Goal: Task Accomplishment & Management: Complete application form

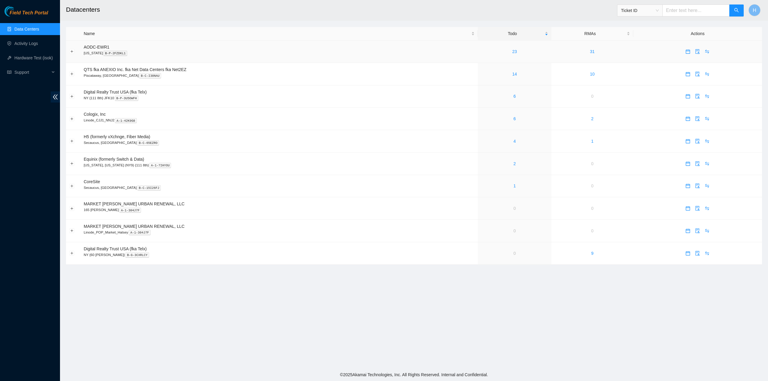
click at [92, 56] on p "New Jersey B-P-2FZDKL1" at bounding box center [279, 52] width 391 height 5
click at [37, 51] on ul "Data Centers Activity Logs Hardware Test (isok) Support" at bounding box center [30, 51] width 60 height 58
click at [37, 46] on link "Activity Logs" at bounding box center [26, 43] width 24 height 5
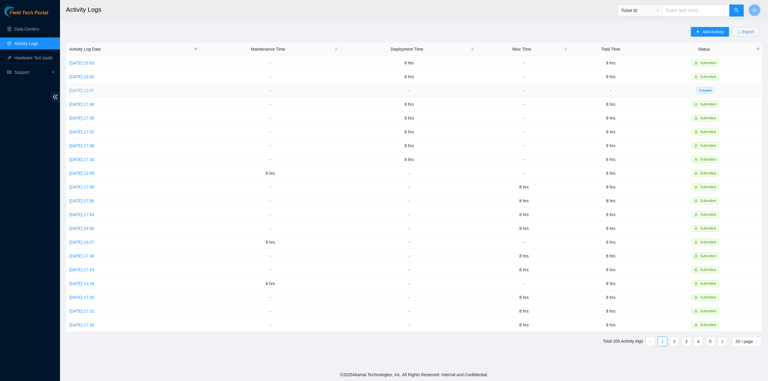
click at [94, 89] on link "[DATE] 12:57" at bounding box center [81, 90] width 25 height 5
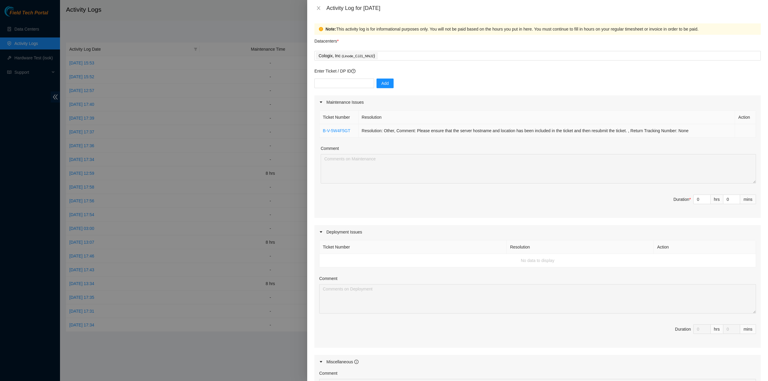
click at [513, 130] on td "Resolution: Other, Comment: Please ensure that the server hostname and location…" at bounding box center [547, 131] width 377 height 14
copy td "Resolution: Other, Comment: Please ensure that the server hostname and location…"
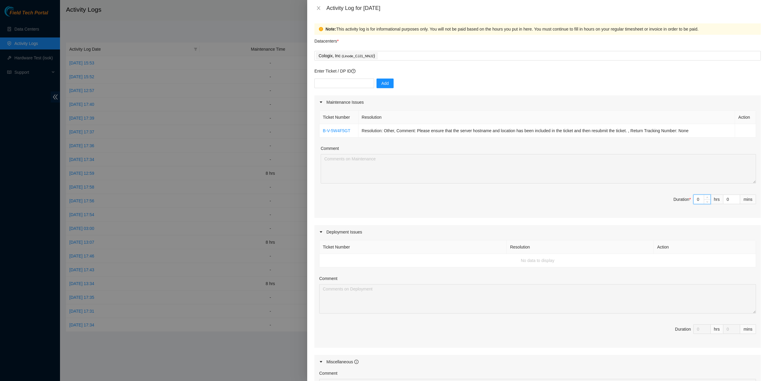
click at [698, 201] on input "0" at bounding box center [702, 199] width 17 height 9
type input "8"
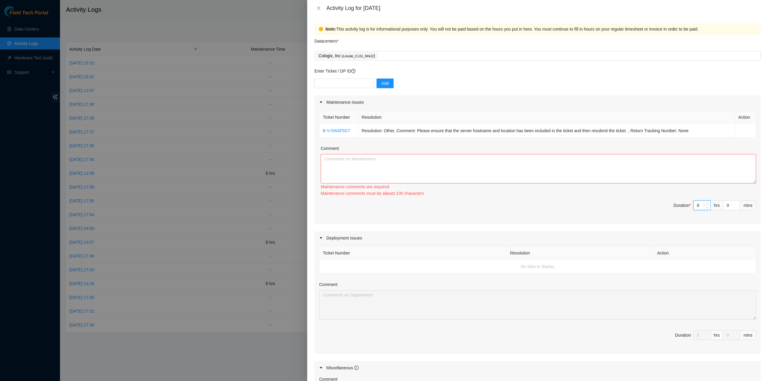
type input "8"
click at [586, 172] on textarea "Comment" at bounding box center [538, 168] width 435 height 29
type textarea "V"
paste textarea "Resolution: Other, Comment: Please ensure that the server hostname and location…"
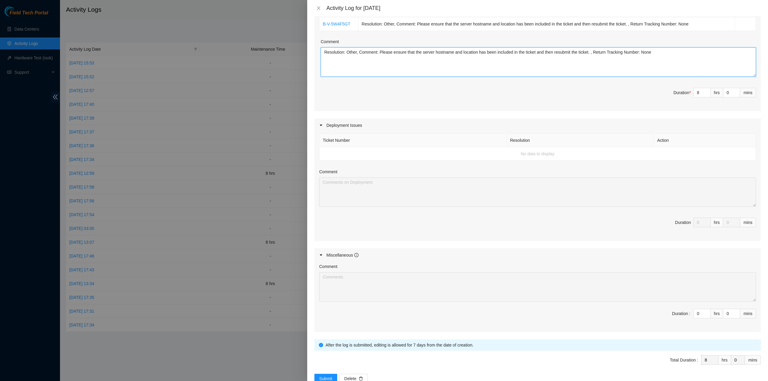
scroll to position [122, 0]
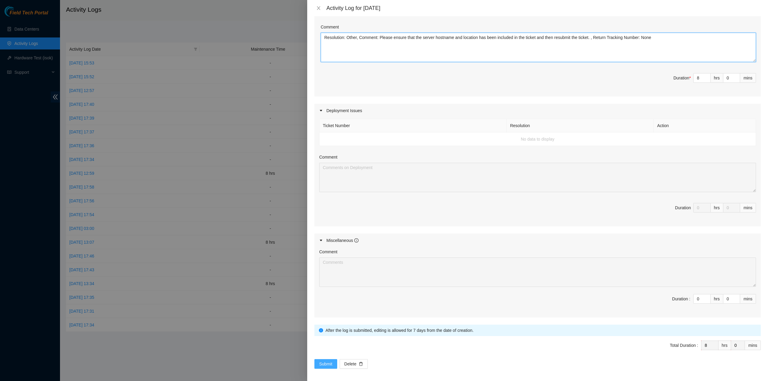
type textarea "Resolution: Other, Comment: Please ensure that the server hostname and location…"
drag, startPoint x: 327, startPoint y: 360, endPoint x: 331, endPoint y: 370, distance: 11.1
click at [327, 361] on span "Submit" at bounding box center [325, 364] width 13 height 7
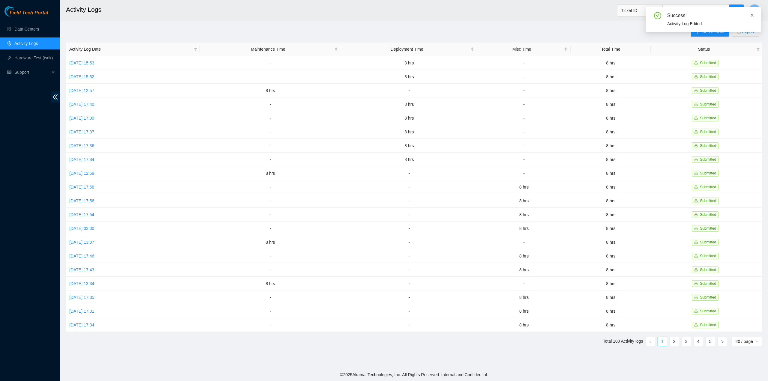
click at [753, 14] on icon "close" at bounding box center [752, 15] width 3 height 3
click at [457, 9] on h2 "Activity Logs" at bounding box center [330, 9] width 529 height 19
click at [712, 31] on span "Add Activity" at bounding box center [713, 32] width 22 height 7
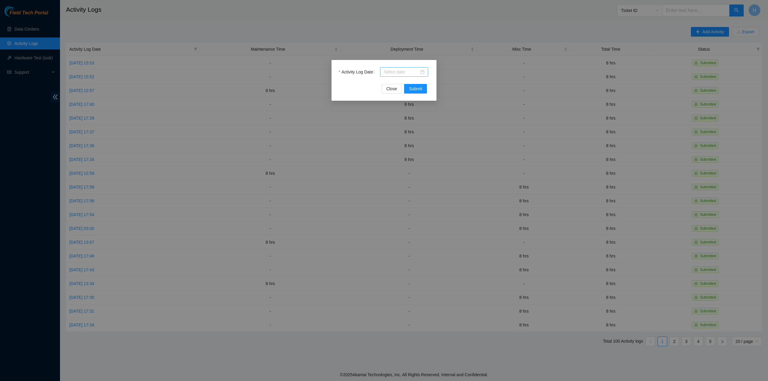
click at [421, 73] on div at bounding box center [404, 72] width 41 height 7
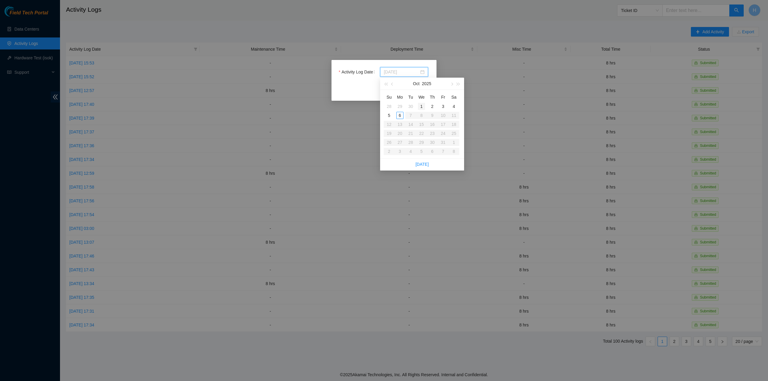
type input "2025-10-01"
click at [393, 86] on button "button" at bounding box center [392, 84] width 7 height 12
type input "2025-09-29"
click at [401, 142] on div "29" at bounding box center [399, 142] width 7 height 7
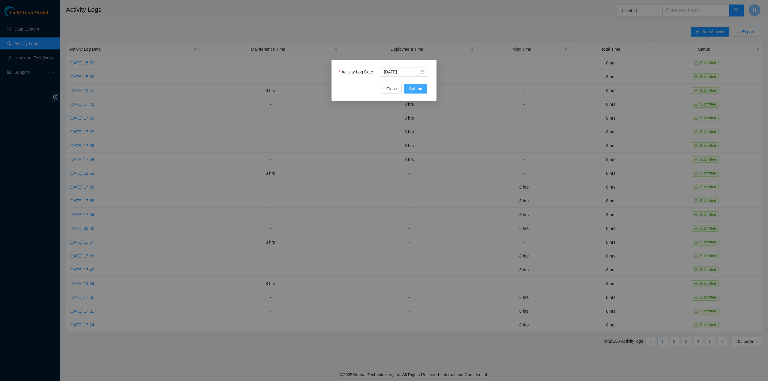
click at [418, 84] on button "Submit" at bounding box center [415, 89] width 23 height 10
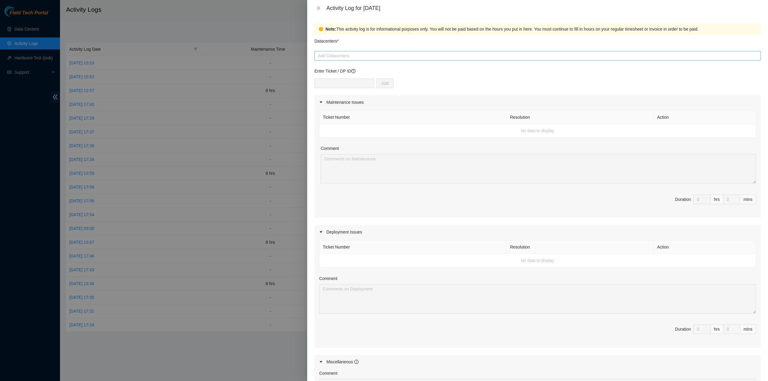
click at [361, 55] on div at bounding box center [537, 55] width 443 height 7
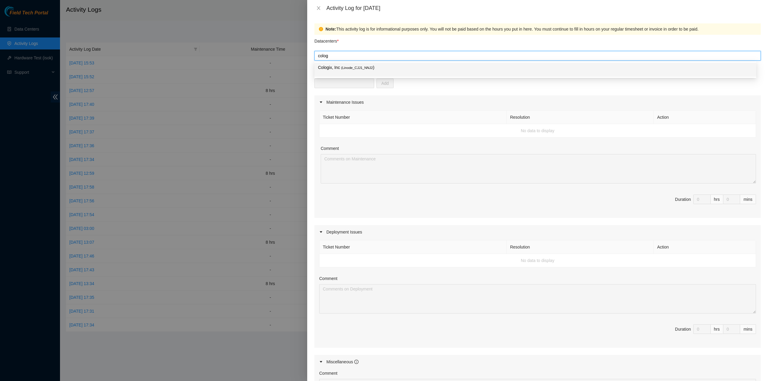
type input "cologi"
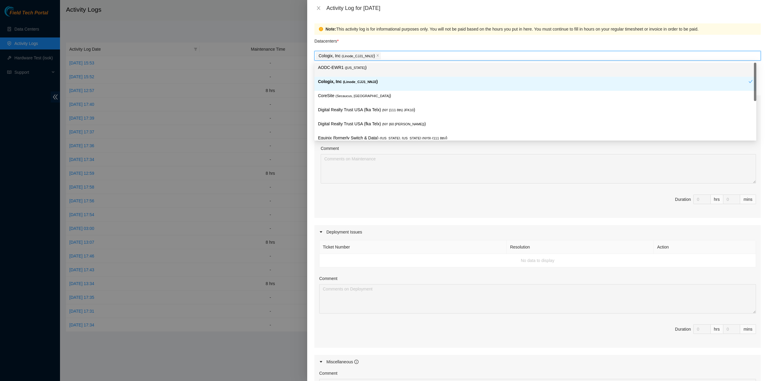
click at [361, 49] on div "Datacenters *" at bounding box center [537, 43] width 446 height 16
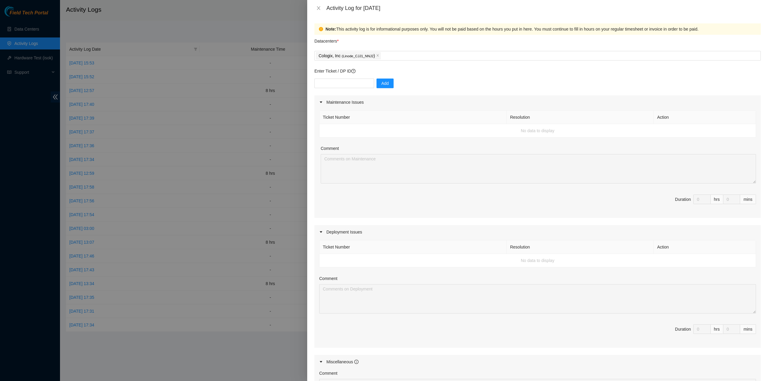
click at [166, 105] on div at bounding box center [384, 190] width 768 height 381
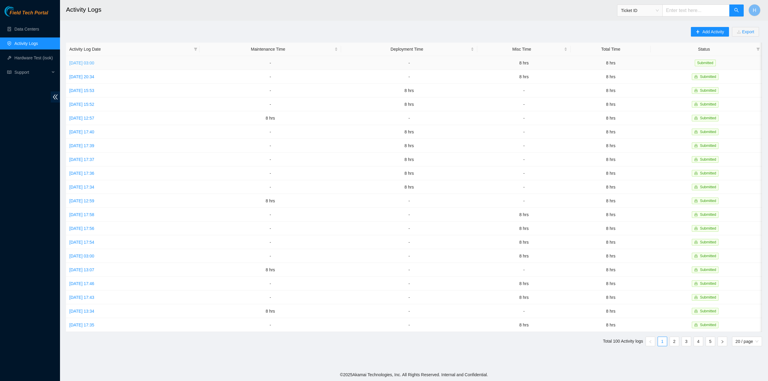
click at [94, 64] on link "[DATE] 03:00" at bounding box center [81, 63] width 25 height 5
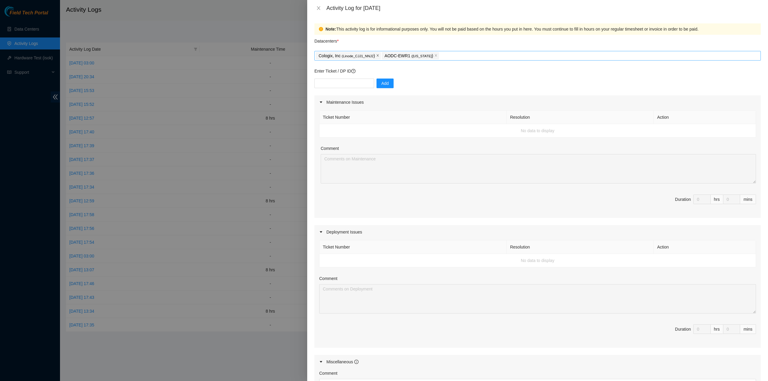
click at [376, 57] on icon "close" at bounding box center [377, 55] width 3 height 3
click at [374, 57] on div "Cologix, Inc ( Linode_CJJ1_NNJ2 ) AODC-EWR1 ( New Jersey )" at bounding box center [537, 56] width 443 height 8
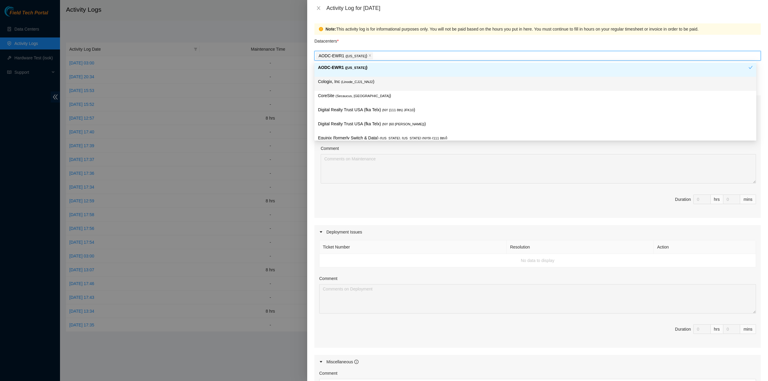
click at [363, 83] on span "( Linode_CJJ1_NNJ2" at bounding box center [357, 82] width 32 height 4
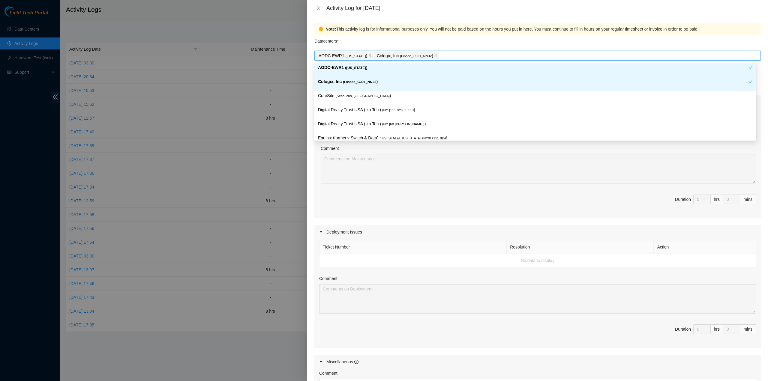
click at [368, 55] on icon "close" at bounding box center [369, 55] width 3 height 3
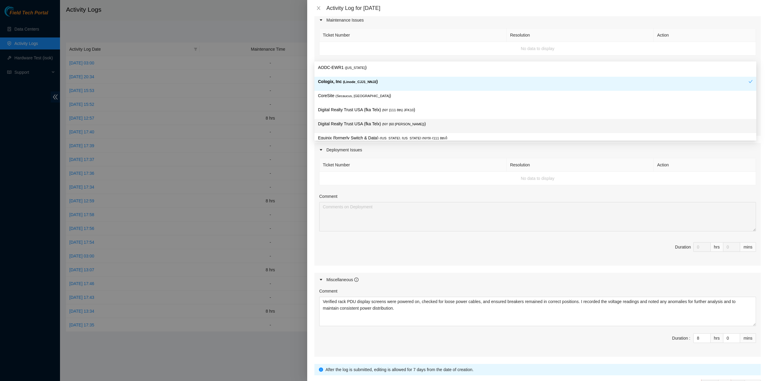
scroll to position [122, 0]
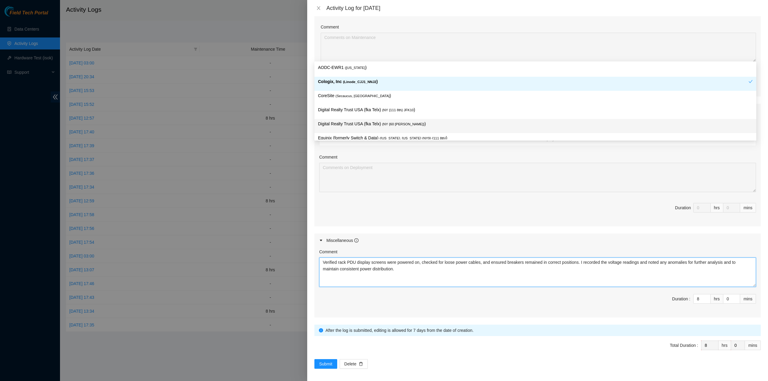
click at [670, 281] on textarea "Verified rack PDU display screens were powered on, checked for loose power cabl…" at bounding box center [537, 272] width 437 height 29
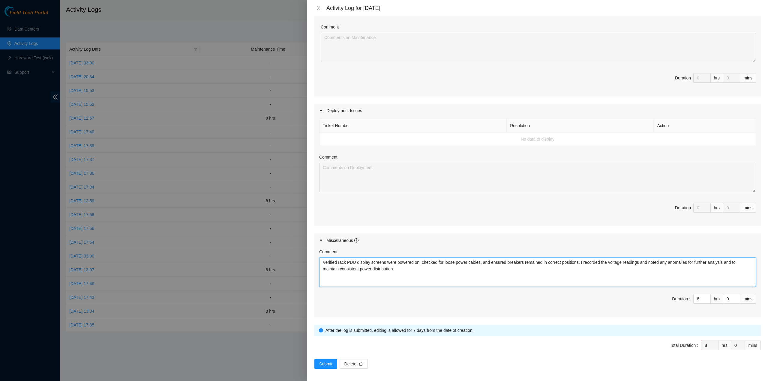
click at [670, 281] on textarea "Verified rack PDU display screens were powered on, checked for loose power cabl…" at bounding box center [537, 272] width 437 height 29
click at [669, 281] on textarea "Verified rack PDU display screens were powered on, checked for loose power cabl…" at bounding box center [537, 272] width 437 height 29
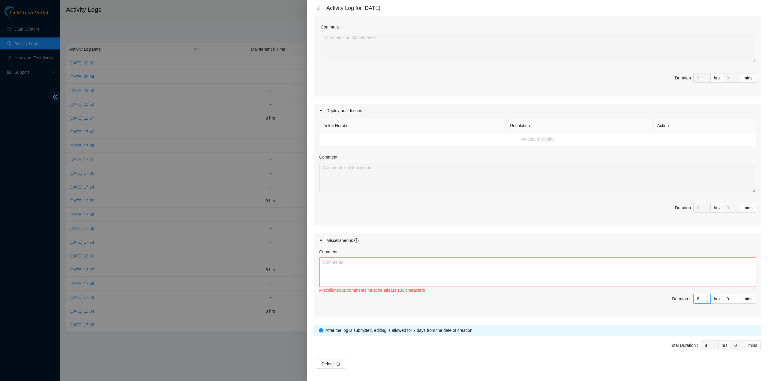
click at [698, 295] on input "8" at bounding box center [702, 299] width 17 height 9
type input "0"
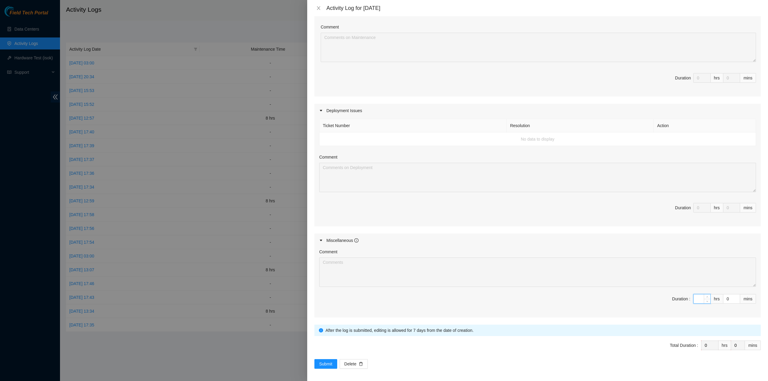
scroll to position [2, 0]
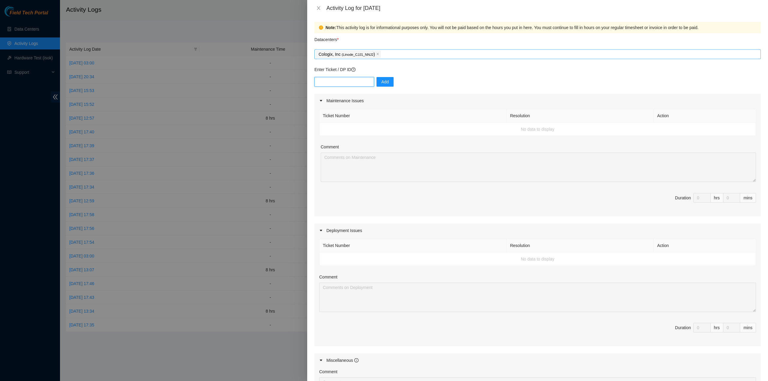
drag, startPoint x: 334, startPoint y: 85, endPoint x: 333, endPoint y: 89, distance: 4.7
click at [334, 85] on input "text" at bounding box center [344, 82] width 60 height 10
paste input "DP85348"
type input "DP85348"
click at [381, 82] on span "Add" at bounding box center [385, 82] width 8 height 7
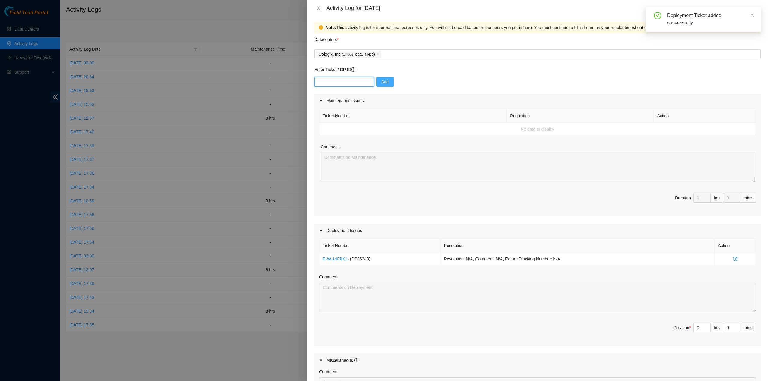
click at [342, 79] on input "text" at bounding box center [344, 82] width 60 height 10
paste input "DP85349"
type input "DP85349"
click at [383, 80] on span "Add" at bounding box center [385, 82] width 8 height 7
click at [694, 342] on input "0" at bounding box center [702, 341] width 17 height 9
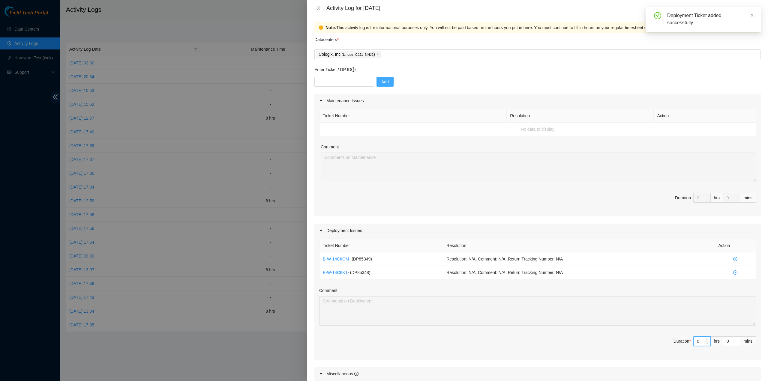
click at [694, 342] on input "0" at bounding box center [702, 341] width 17 height 9
type input "8"
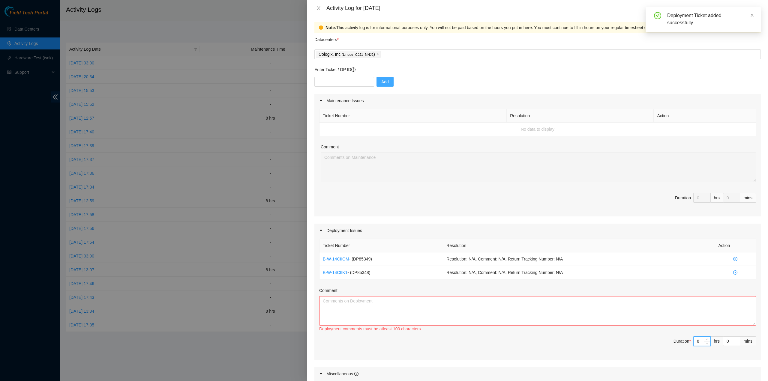
scroll to position [135, 0]
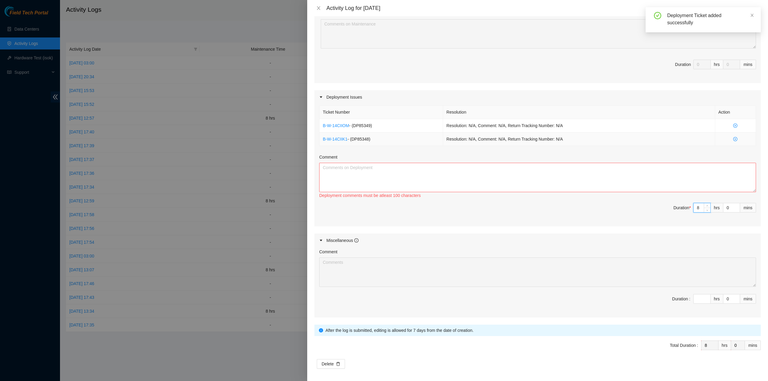
type input "8"
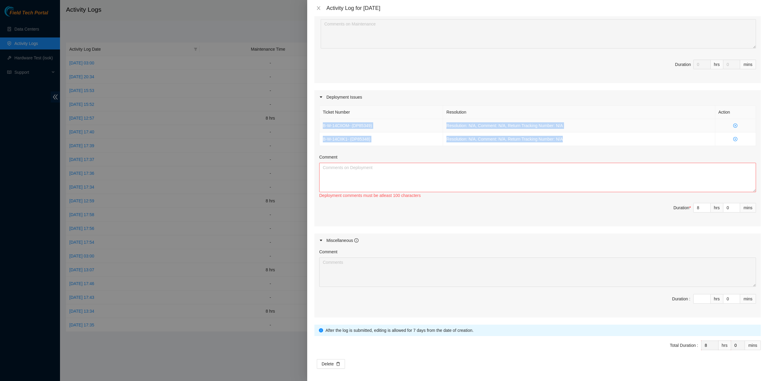
drag, startPoint x: 588, startPoint y: 144, endPoint x: 322, endPoint y: 125, distance: 266.6
click at [322, 125] on tbody "B-W-14CIIOM - ( DP85349 ) Resolution: N/A, Comment: N/A, Return Tracking Number…" at bounding box center [538, 132] width 437 height 27
copy tbody "B-W-14CIIOM - ( DP85349 ) Resolution: N/A, Comment: N/A, Return Tracking Number…"
click at [373, 180] on textarea "Comment" at bounding box center [537, 177] width 437 height 29
paste textarea "B-W-14CIIOM - (DP85349) Resolution: N/A, Comment: N/A, Return Tracking Number: …"
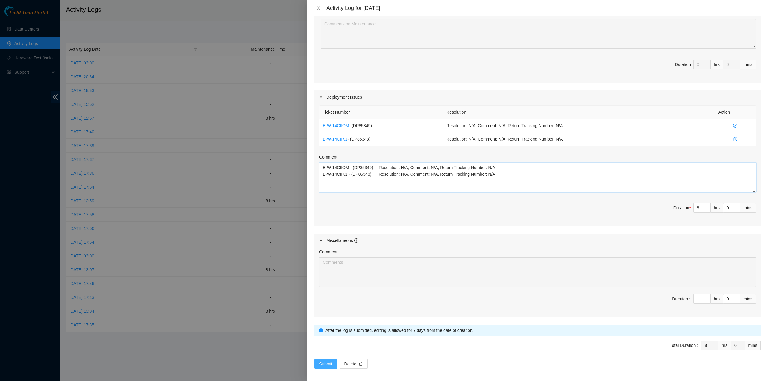
type textarea "B-W-14CIIOM - (DP85349) Resolution: N/A, Comment: N/A, Return Tracking Number: …"
click at [326, 361] on span "Submit" at bounding box center [325, 364] width 13 height 7
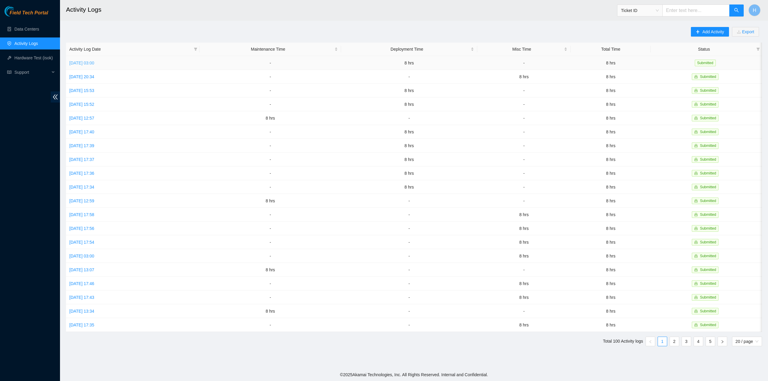
click at [94, 63] on link "[DATE] 03:00" at bounding box center [81, 63] width 25 height 5
click at [259, 167] on td "-" at bounding box center [270, 174] width 141 height 14
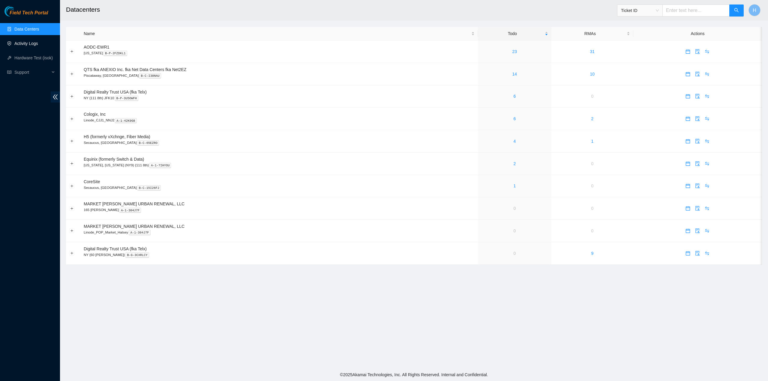
click at [38, 44] on link "Activity Logs" at bounding box center [26, 43] width 24 height 5
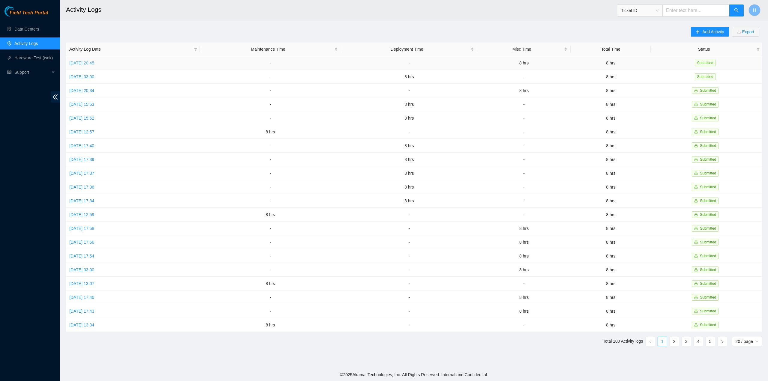
click at [94, 63] on link "[DATE] 20:45" at bounding box center [81, 63] width 25 height 5
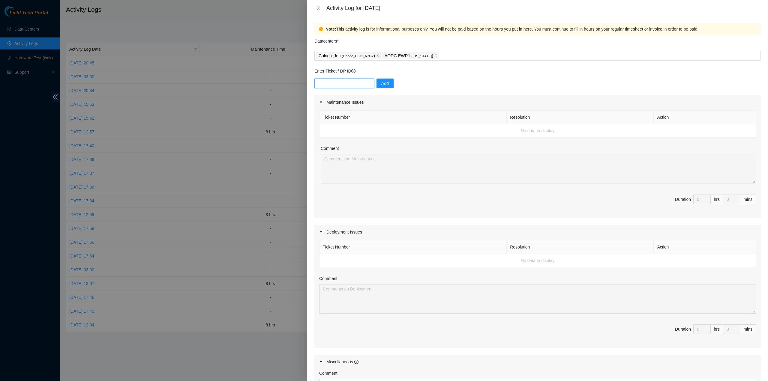
click at [351, 81] on input "text" at bounding box center [344, 84] width 60 height 10
click at [434, 54] on icon "close" at bounding box center [435, 55] width 3 height 3
paste input "DP85349"
type input "DP85349"
click at [381, 82] on span "Add" at bounding box center [385, 83] width 8 height 7
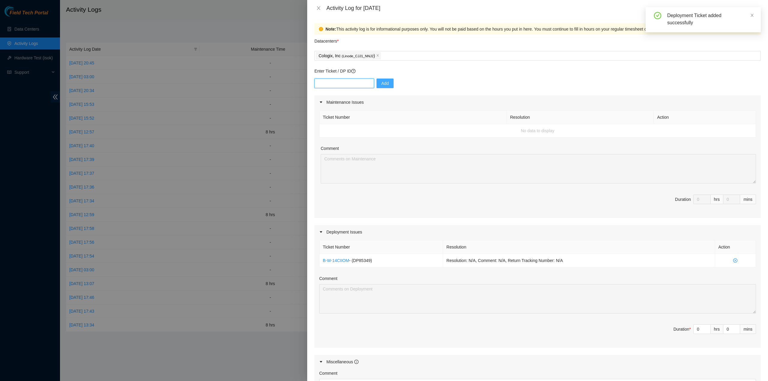
click at [340, 84] on input "text" at bounding box center [344, 84] width 60 height 10
paste input "DP85348"
type input "DP85348"
click at [387, 83] on button "Add" at bounding box center [385, 84] width 17 height 10
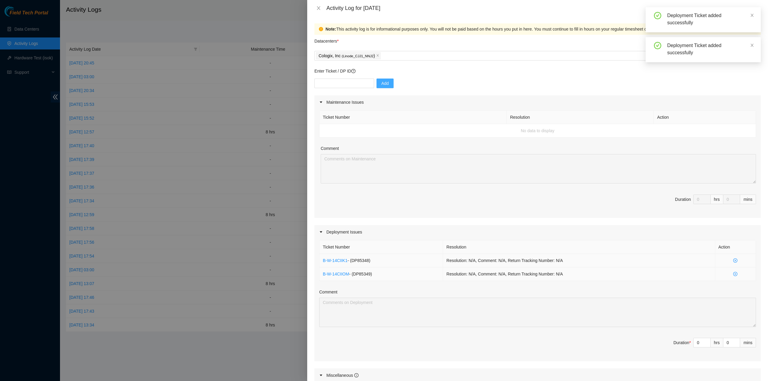
scroll to position [30, 0]
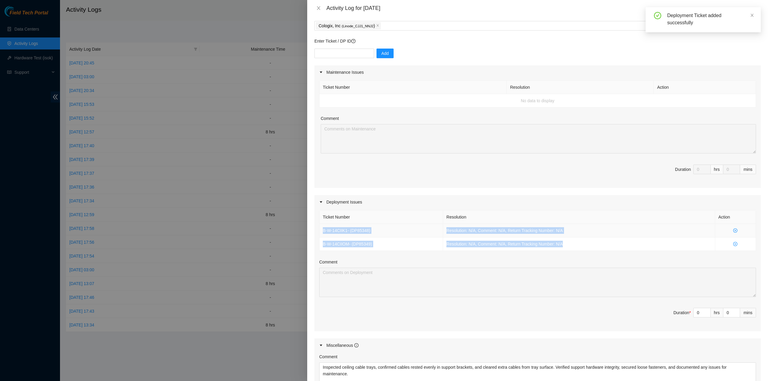
drag, startPoint x: 572, startPoint y: 243, endPoint x: 320, endPoint y: 229, distance: 252.1
click at [320, 229] on tbody "B-W-14CIIK1 - ( DP85348 ) Resolution: N/A, Comment: N/A, Return Tracking Number…" at bounding box center [538, 237] width 437 height 27
copy tbody "B-W-14CIIK1 - ( DP85348 ) Resolution: N/A, Comment: N/A, Return Tracking Number…"
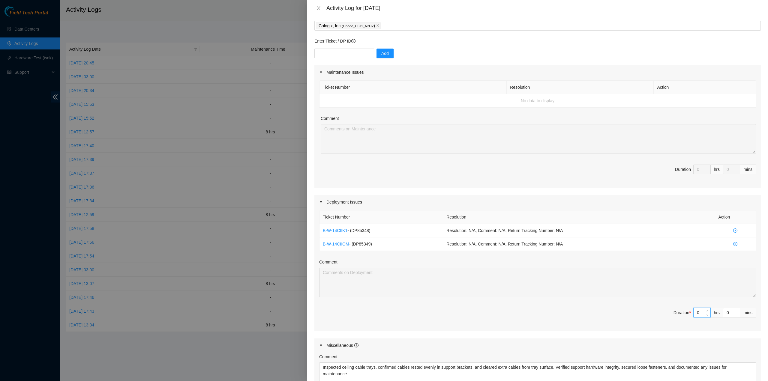
click at [695, 309] on input "0" at bounding box center [702, 312] width 17 height 9
type input "8"
type input "16"
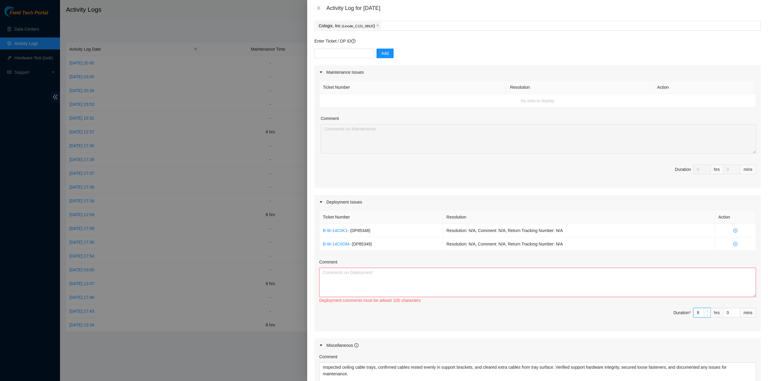
type input "8"
click at [669, 283] on textarea "Comment" at bounding box center [537, 282] width 437 height 29
paste textarea "B-W-14CIIK1 - (DP85348) Resolution: N/A, Comment: N/A, Return Tracking Number: …"
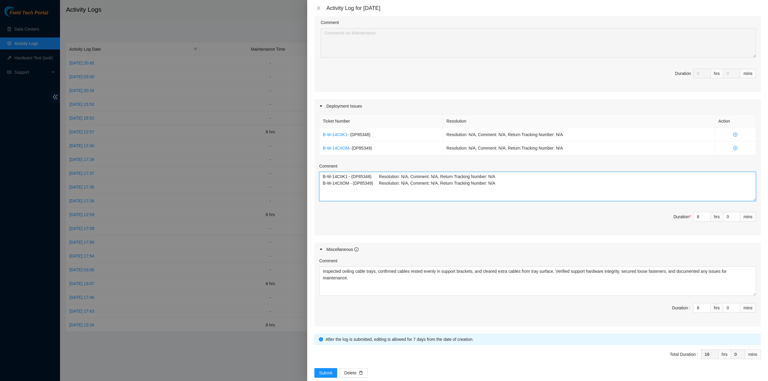
scroll to position [135, 0]
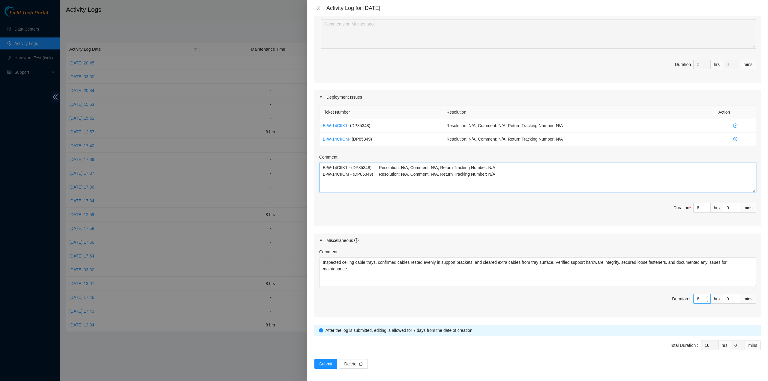
type textarea "B-W-14CIIK1 - (DP85348) Resolution: N/A, Comment: N/A, Return Tracking Number: …"
click at [695, 299] on input "8" at bounding box center [702, 299] width 17 height 9
type input "0"
type input "8"
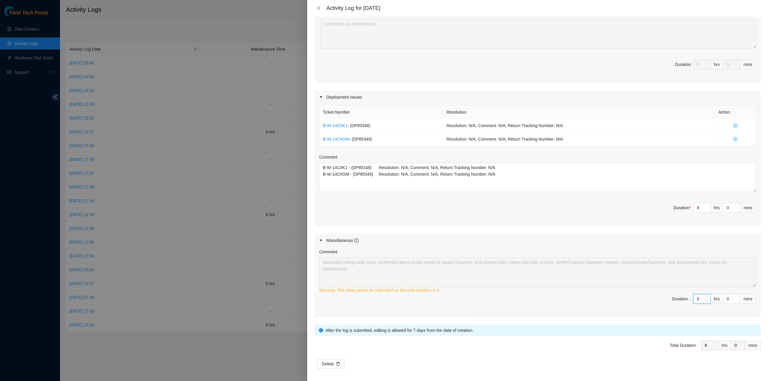
type input "08"
type input "16"
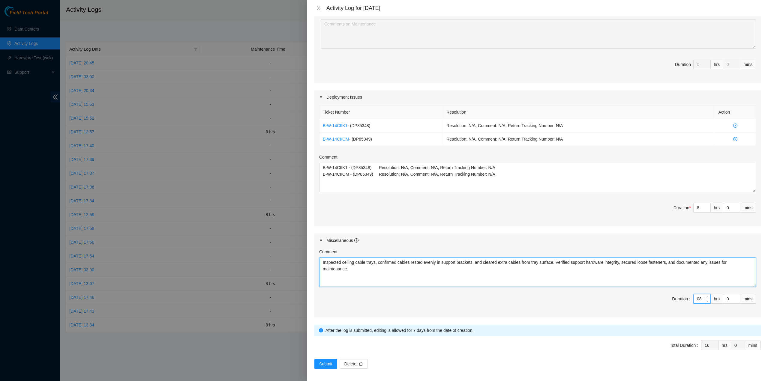
type input "8"
click at [511, 266] on textarea "Inspected ceiling cable trays, confirmed cables rested evenly in support bracke…" at bounding box center [537, 272] width 437 height 29
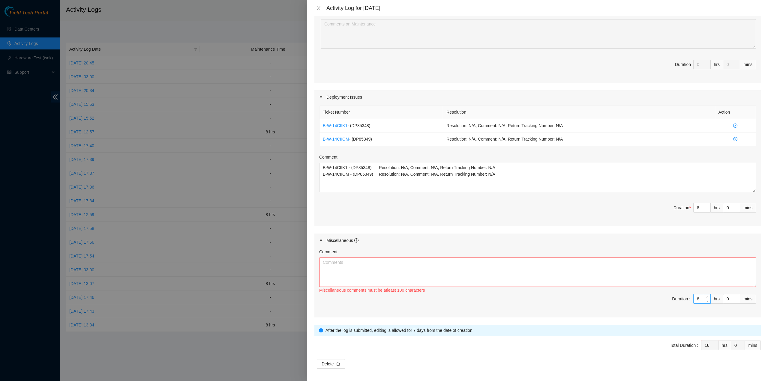
click at [697, 299] on input "8" at bounding box center [702, 299] width 17 height 9
type input "0"
type input "8"
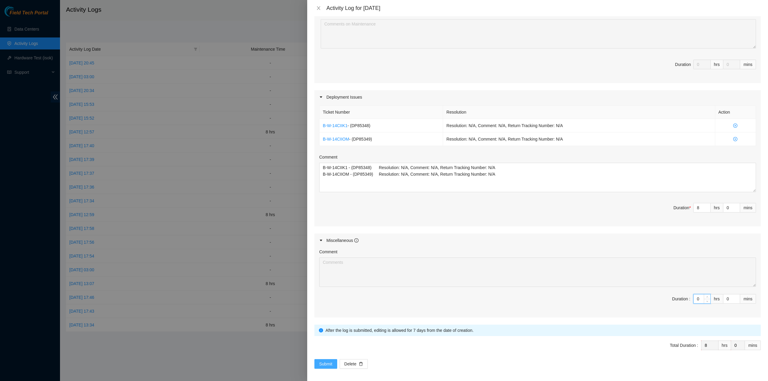
type input "0"
click at [320, 361] on span "Submit" at bounding box center [325, 364] width 13 height 7
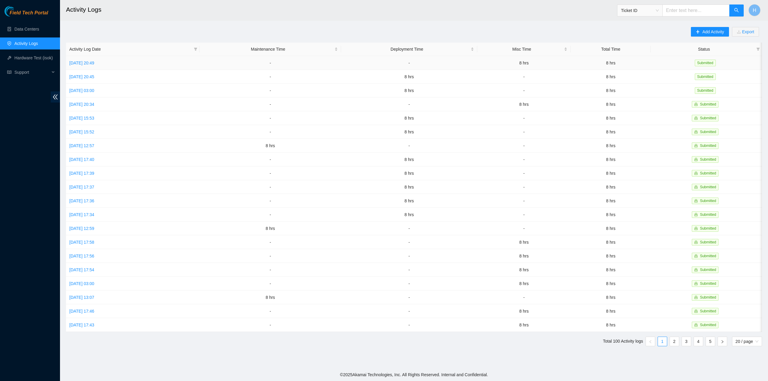
click at [104, 67] on td "[DATE] 20:49" at bounding box center [133, 63] width 134 height 14
click at [94, 64] on link "[DATE] 20:49" at bounding box center [81, 63] width 25 height 5
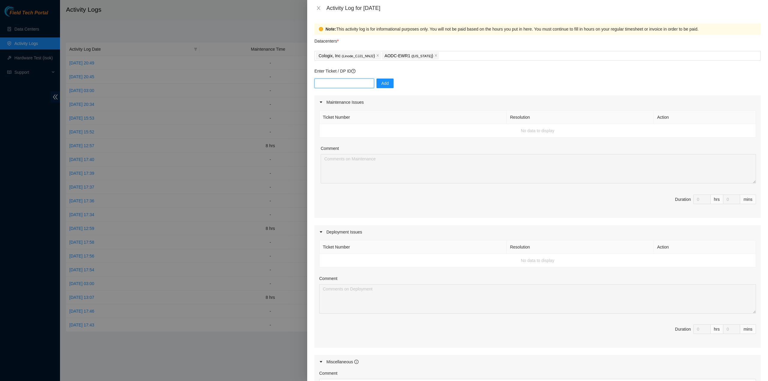
click at [347, 81] on input "text" at bounding box center [344, 84] width 60 height 10
paste input "B-W-14CIIK1 - (DP85348) Resolution: N/A, Comment: N/A, Return Tracking Number: …"
type input "B-W-14CIIK1 - (DP85348) Resolution: N/A, Comment: N/A, Return Tracking Number: …"
click at [434, 55] on icon "close" at bounding box center [435, 55] width 3 height 3
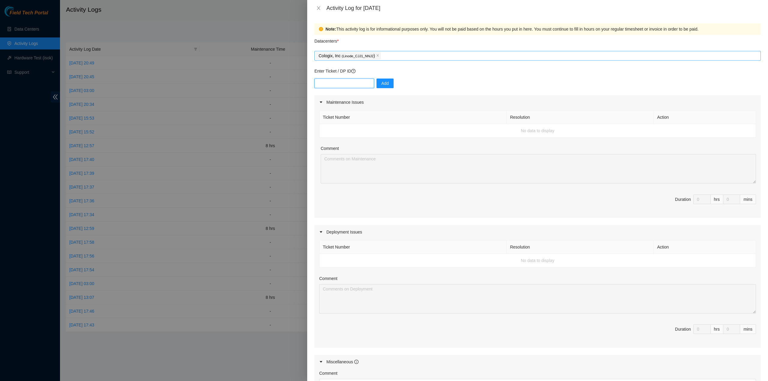
scroll to position [0, 0]
paste input "DP85349"
type input "DP85349"
click at [388, 80] on button "Add" at bounding box center [385, 84] width 17 height 10
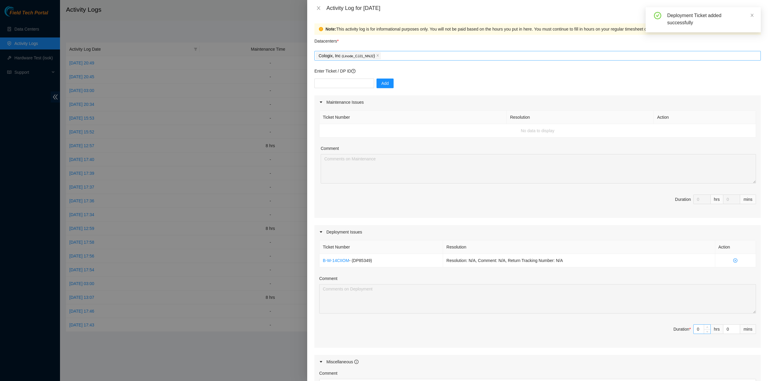
click at [695, 329] on input "0" at bounding box center [702, 329] width 17 height 9
type input "8"
type input "16"
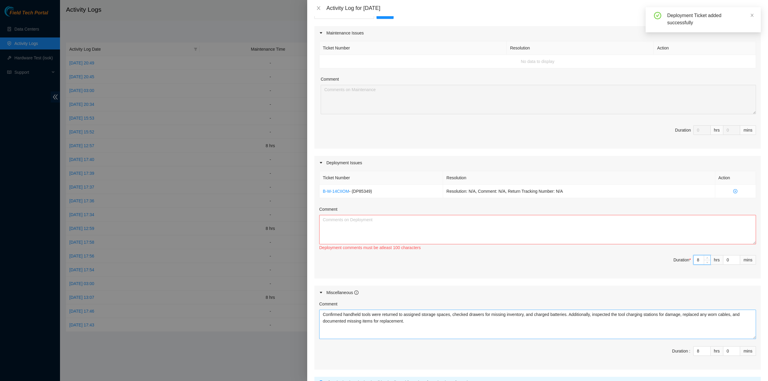
scroll to position [120, 0]
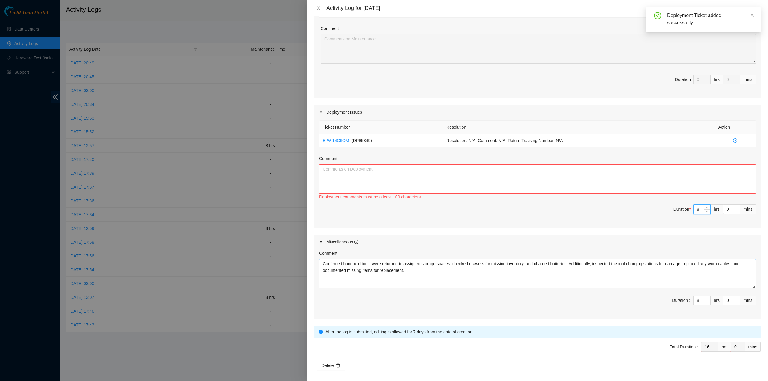
type input "8"
click at [635, 281] on textarea "Confirmed handheld tools were returned to assigned storage spaces, checked draw…" at bounding box center [537, 273] width 437 height 29
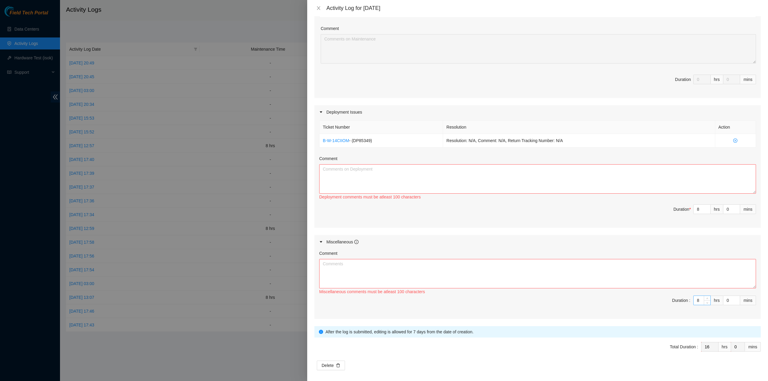
click at [697, 299] on input "8" at bounding box center [702, 300] width 17 height 9
type input "0"
type input "8"
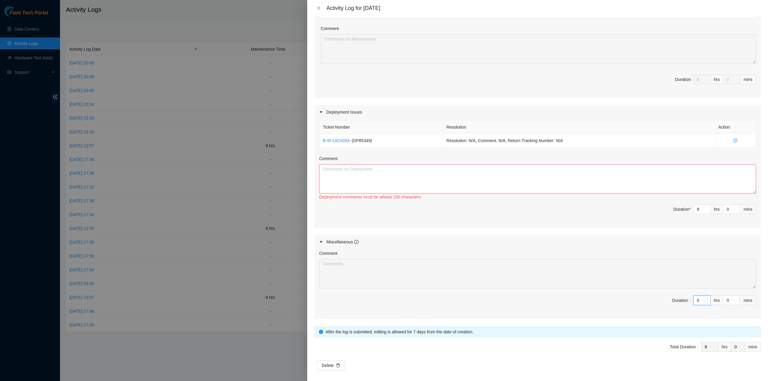
type input "0"
click at [658, 182] on textarea "Comment" at bounding box center [537, 178] width 437 height 29
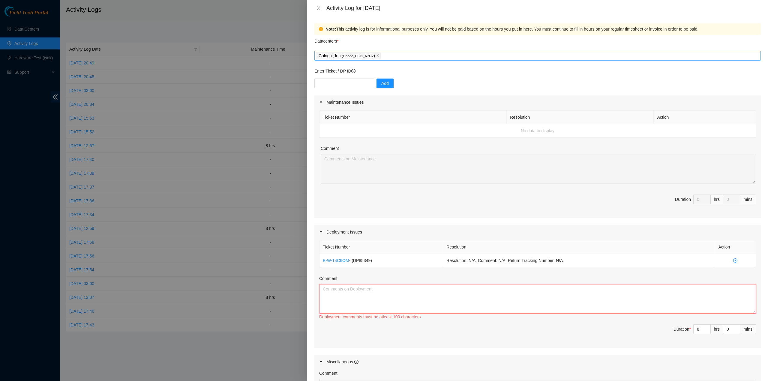
click at [392, 57] on div "Cologix, Inc ( Linode_CJJ1_NNJ2 )" at bounding box center [537, 56] width 443 height 8
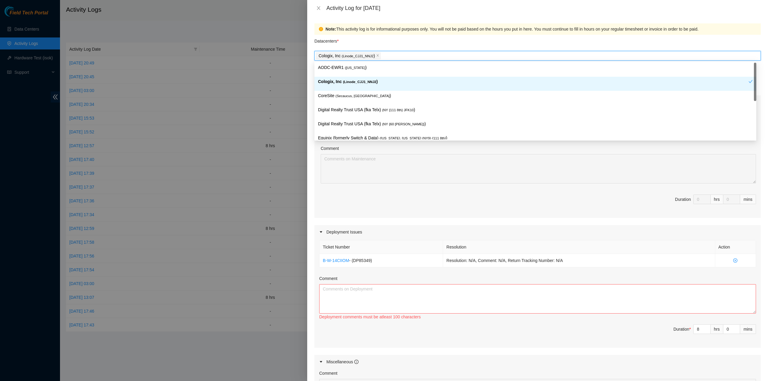
click at [373, 83] on p "Cologix, Inc ( Linode_CJJ1_NNJ2 )" at bounding box center [533, 81] width 431 height 7
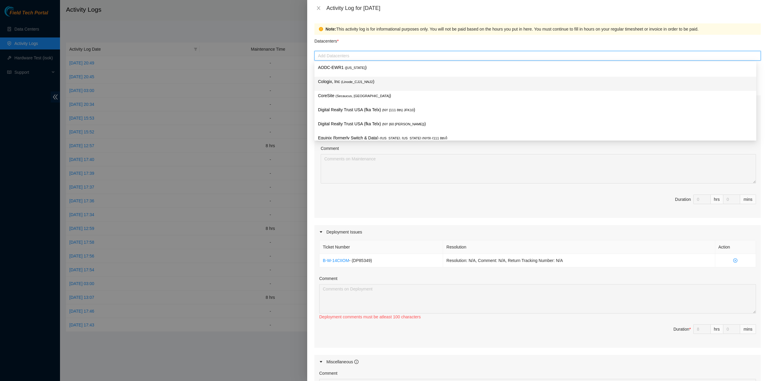
click at [364, 81] on span "( Linode_CJJ1_NNJ2" at bounding box center [357, 82] width 32 height 4
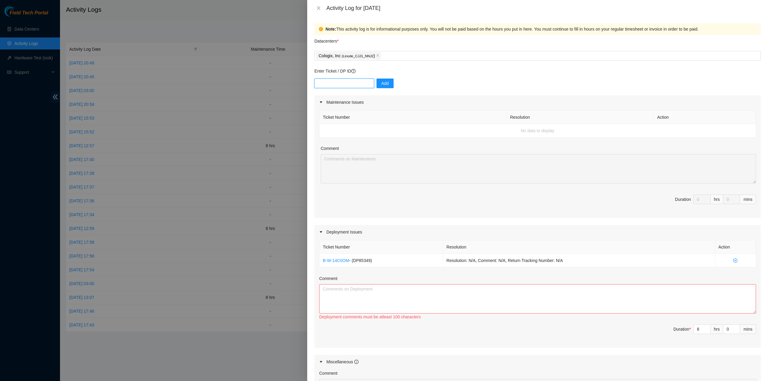
click at [347, 85] on input "text" at bounding box center [344, 84] width 60 height 10
paste input "DP85348"
type input "DP85348"
click at [384, 77] on div "Enter Ticket / DP ID DP85348 Add" at bounding box center [537, 82] width 446 height 28
click at [385, 82] on span "Add" at bounding box center [385, 83] width 8 height 7
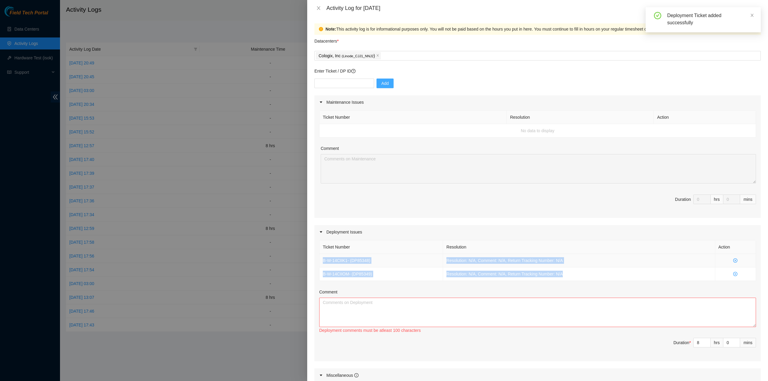
drag, startPoint x: 602, startPoint y: 277, endPoint x: 323, endPoint y: 259, distance: 280.2
click at [323, 259] on tbody "B-W-14CIIK1 - ( DP85348 ) Resolution: N/A, Comment: N/A, Return Tracking Number…" at bounding box center [538, 267] width 437 height 27
copy tbody "B-W-14CIIK1 - ( DP85348 ) Resolution: N/A, Comment: N/A, Return Tracking Number…"
click at [363, 302] on textarea "Comment" at bounding box center [537, 312] width 437 height 29
paste textarea "B-W-14CIIK1 - (DP85348) Resolution: N/A, Comment: N/A, Return Tracking Number: …"
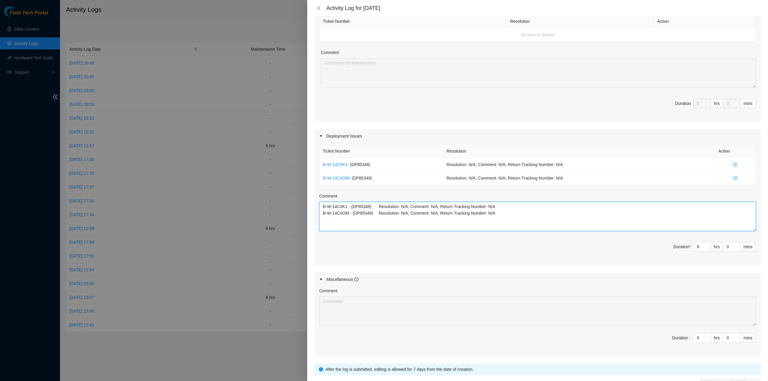
scroll to position [135, 0]
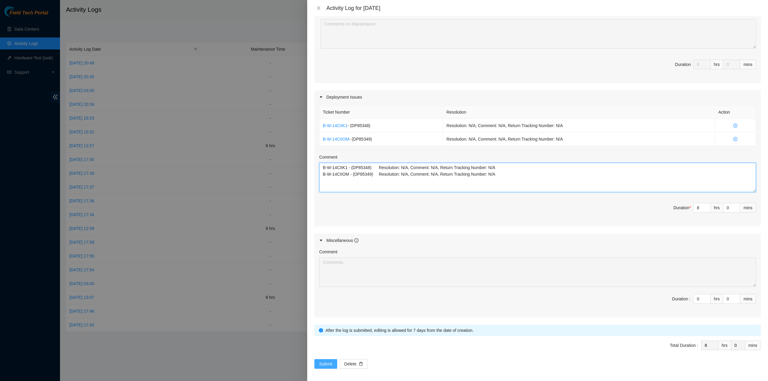
type textarea "B-W-14CIIK1 - (DP85348) Resolution: N/A, Comment: N/A, Return Tracking Number: …"
drag, startPoint x: 326, startPoint y: 363, endPoint x: 334, endPoint y: 367, distance: 8.5
click at [327, 363] on span "Submit" at bounding box center [325, 364] width 13 height 7
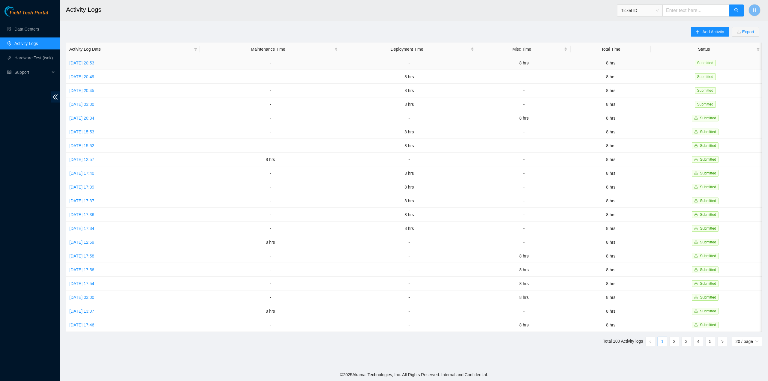
click at [100, 66] on td "[DATE] 20:53" at bounding box center [133, 63] width 134 height 14
click at [105, 68] on td "[DATE] 20:53" at bounding box center [133, 63] width 134 height 14
click at [94, 62] on link "[DATE] 20:53" at bounding box center [81, 63] width 25 height 5
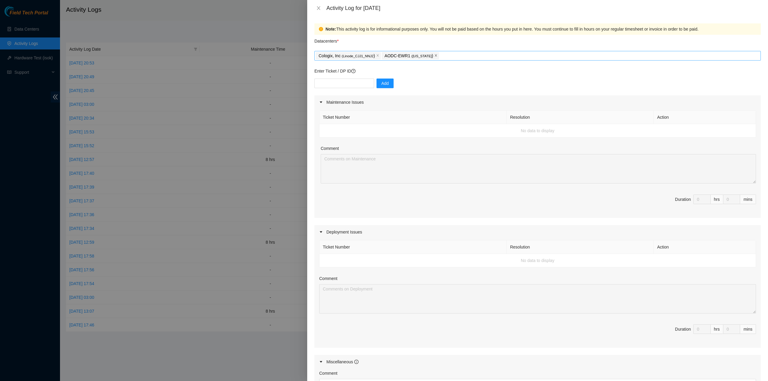
click at [434, 56] on icon "close" at bounding box center [435, 55] width 3 height 3
click at [356, 82] on input "text" at bounding box center [344, 84] width 60 height 10
paste input "DP85349"
type input "DP85349"
click at [384, 79] on button "Add" at bounding box center [385, 84] width 17 height 10
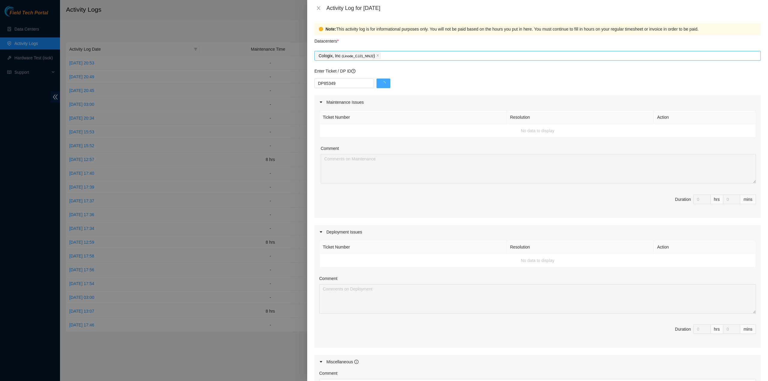
click at [382, 81] on button "button" at bounding box center [384, 84] width 14 height 10
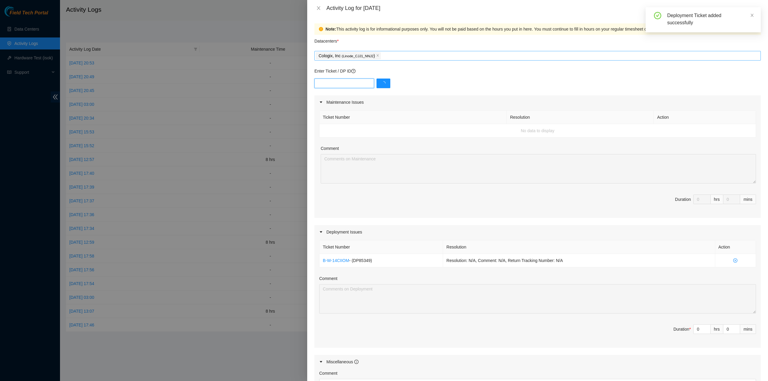
click at [353, 84] on input "text" at bounding box center [344, 84] width 60 height 10
click at [353, 80] on input "text" at bounding box center [344, 84] width 60 height 10
paste input "DP85348"
type input "DP85348"
click at [374, 77] on div "Enter Ticket / DP ID DP85348 Add" at bounding box center [537, 82] width 446 height 28
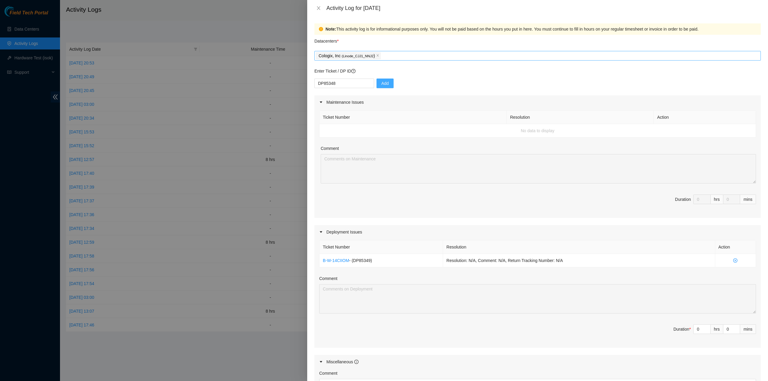
click at [377, 80] on button "Add" at bounding box center [385, 84] width 17 height 10
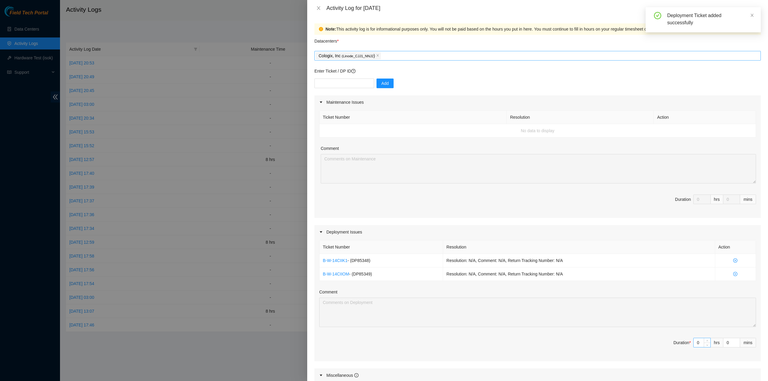
click at [695, 342] on input "0" at bounding box center [702, 342] width 17 height 9
type input "8"
type input "16"
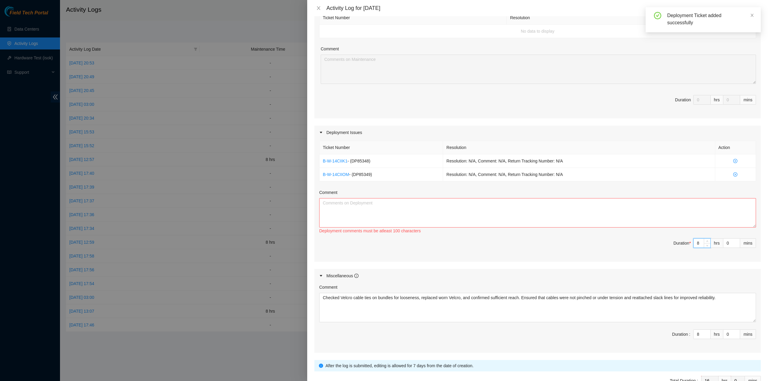
scroll to position [135, 0]
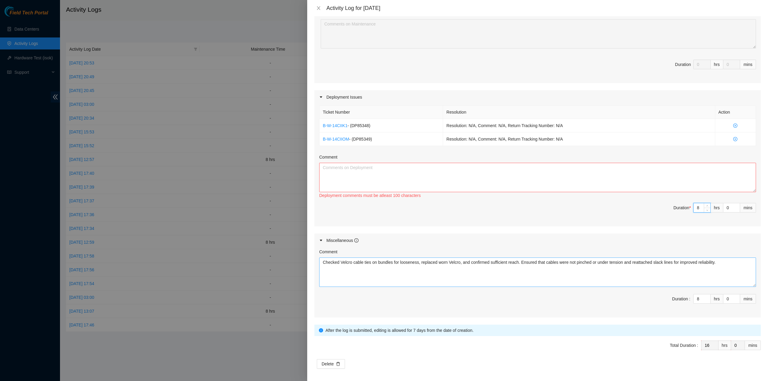
type input "8"
click at [701, 273] on textarea "Checked Velcro cable ties on bundles for looseness, replaced worn Velcro, and c…" at bounding box center [537, 272] width 437 height 29
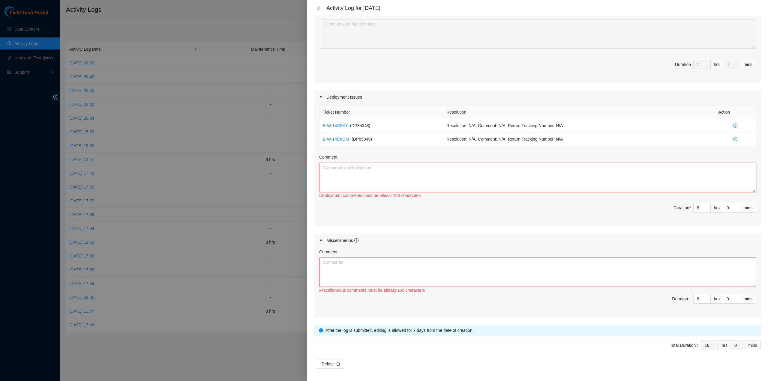
click at [525, 171] on textarea "Comment" at bounding box center [537, 177] width 437 height 29
paste textarea "Checked Velcro cable ties on bundles for looseness, replaced worn Velcro, and c…"
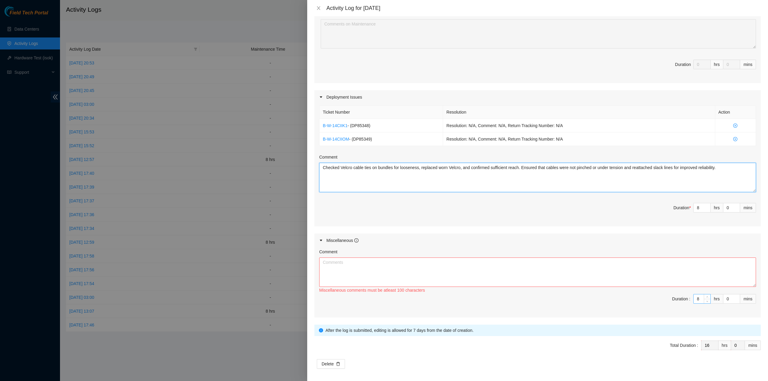
type textarea "Checked Velcro cable ties on bundles for looseness, replaced worn Velcro, and c…"
click at [695, 298] on input "8" at bounding box center [702, 299] width 17 height 9
type input "-0"
type input "8"
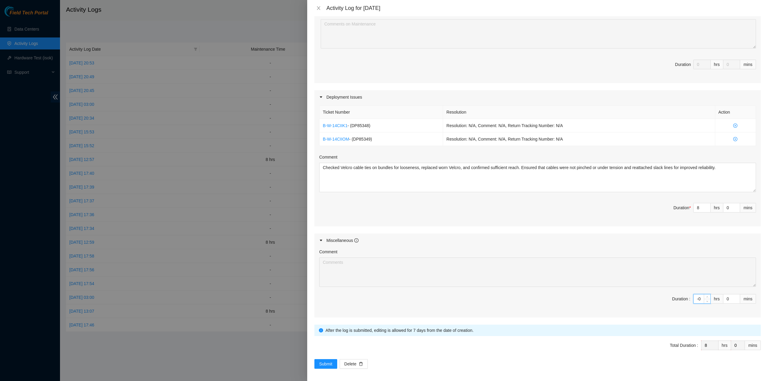
type input "-"
type input "0"
click at [332, 362] on button "Submit" at bounding box center [325, 364] width 23 height 10
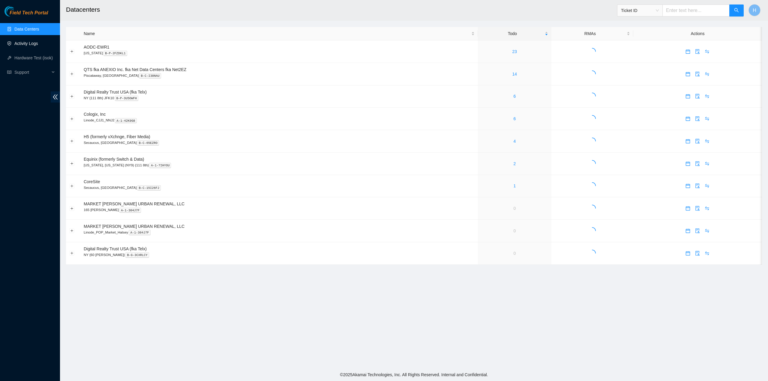
click at [21, 41] on link "Activity Logs" at bounding box center [26, 43] width 24 height 5
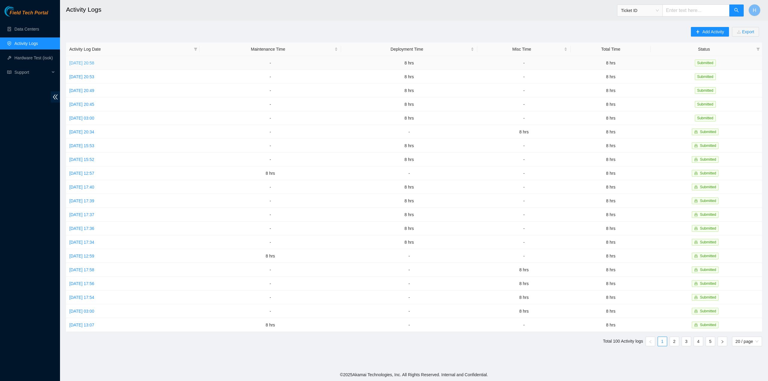
click at [94, 62] on link "[DATE] 20:58" at bounding box center [81, 63] width 25 height 5
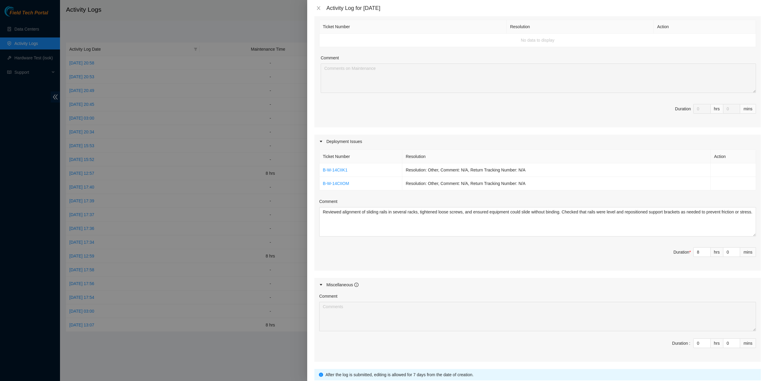
scroll to position [135, 0]
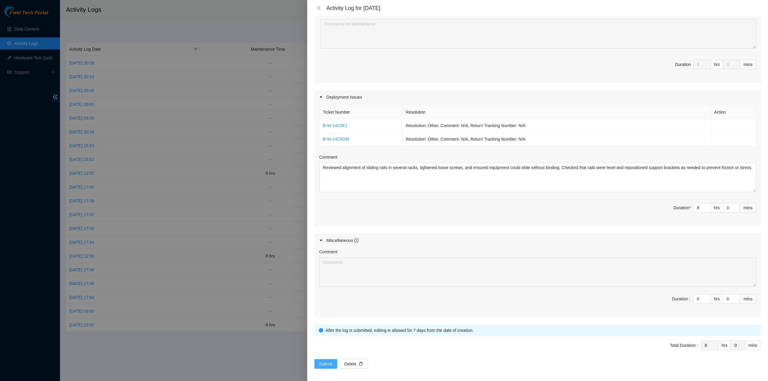
click at [320, 364] on span "Submit" at bounding box center [325, 364] width 13 height 7
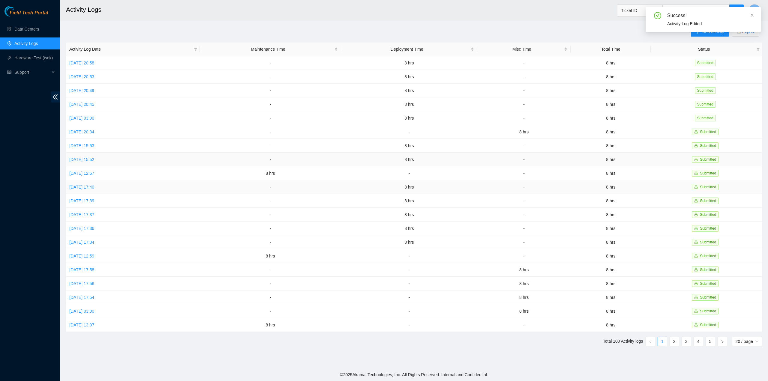
click at [338, 189] on td "-" at bounding box center [270, 187] width 141 height 14
